Goal: Find specific page/section: Find specific page/section

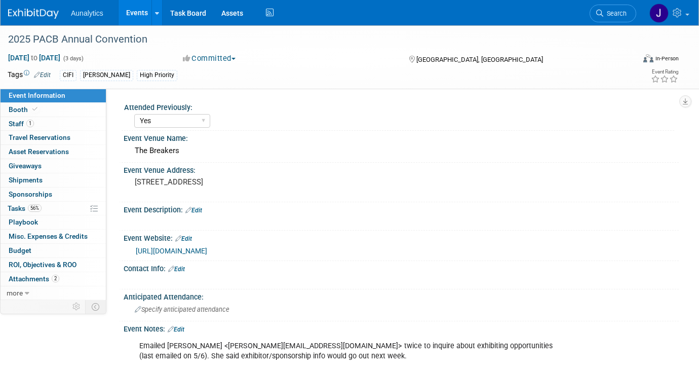
select select "Yes"
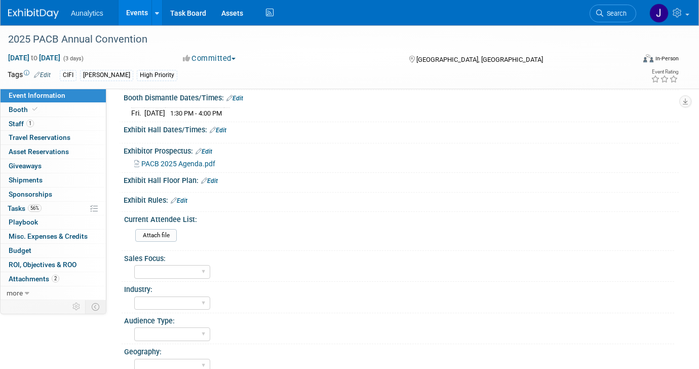
click at [145, 18] on link "Events" at bounding box center [137, 12] width 37 height 25
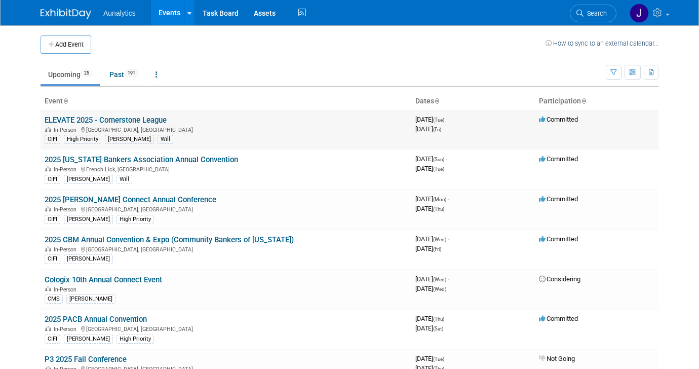
click at [155, 117] on link "ELEVATE 2025 - Cornerstone League" at bounding box center [106, 120] width 122 height 9
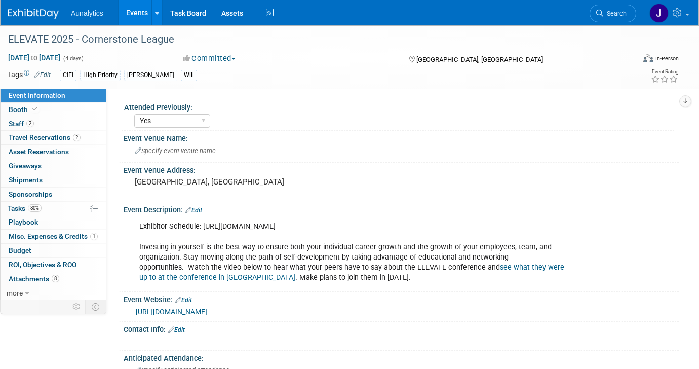
select select "Yes"
select select "Submitted"
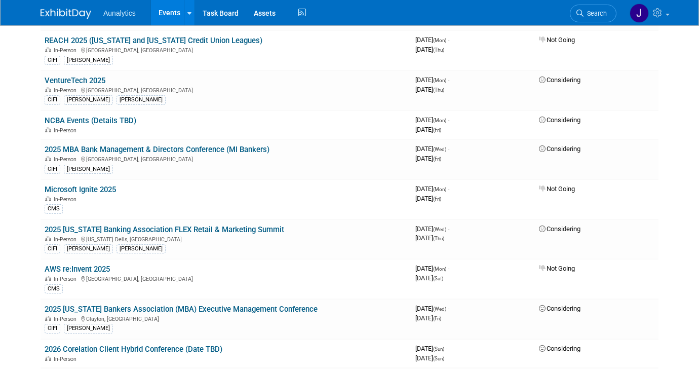
scroll to position [594, 0]
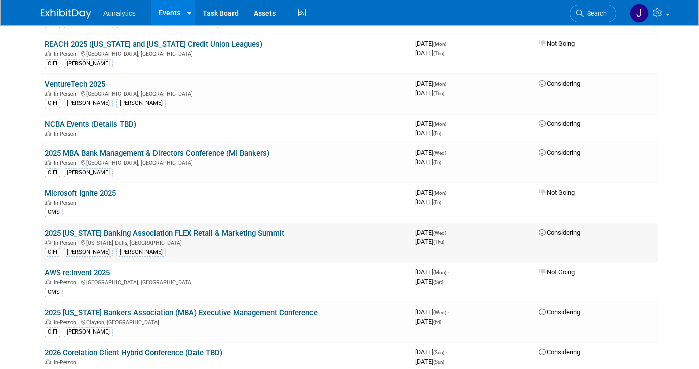
click at [147, 234] on link "2025 Wisconsin Banking Association FLEX Retail & Marketing Summit" at bounding box center [165, 233] width 240 height 9
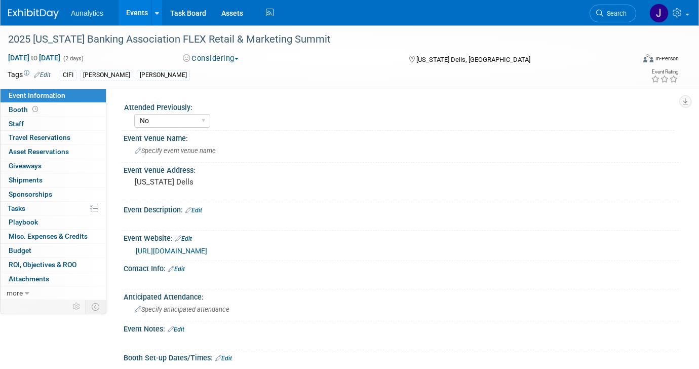
select select "No"
click at [31, 211] on link "0% Tasks 0%" at bounding box center [53, 209] width 105 height 14
